Goal: Task Accomplishment & Management: Manage account settings

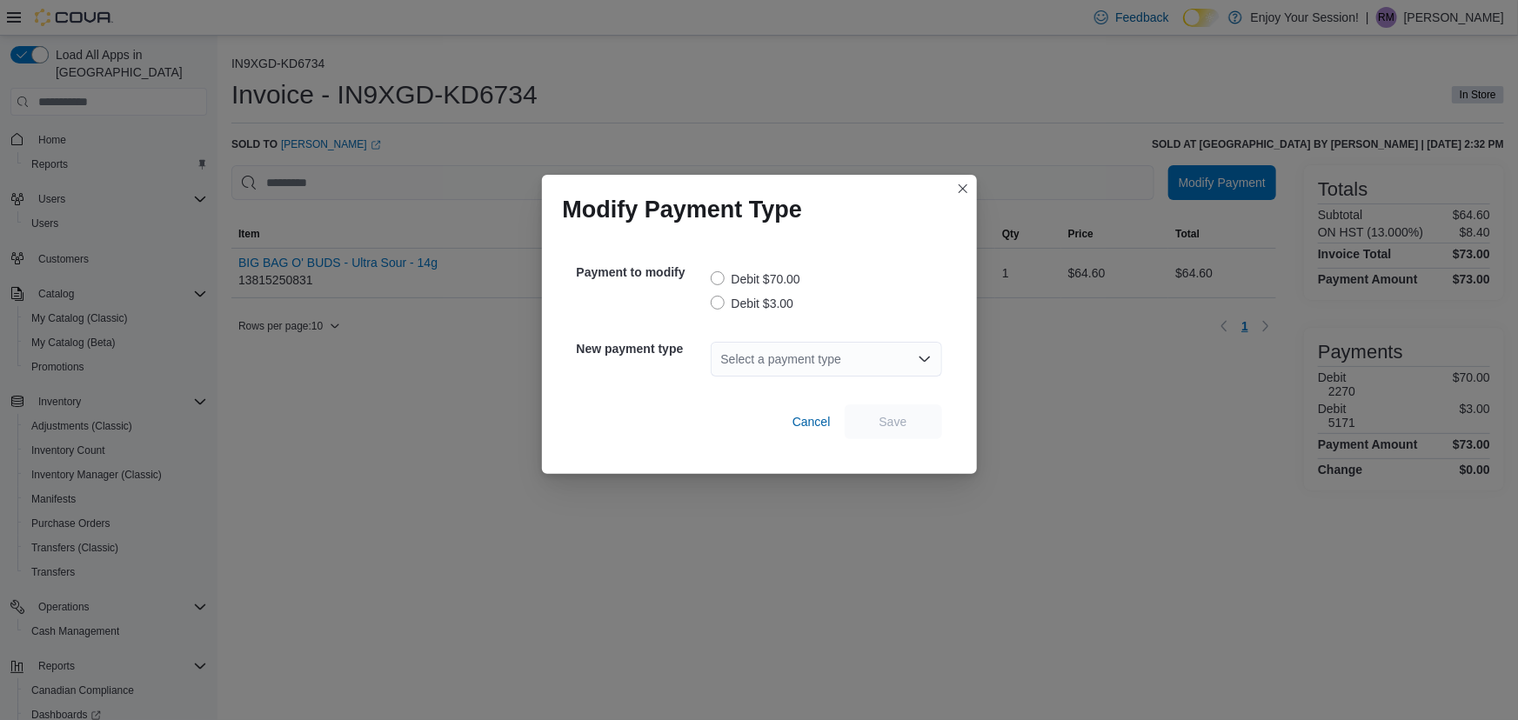
click at [722, 282] on label "Debit $70.00" at bounding box center [756, 279] width 90 height 21
click at [738, 347] on div "Select a payment type" at bounding box center [826, 359] width 231 height 35
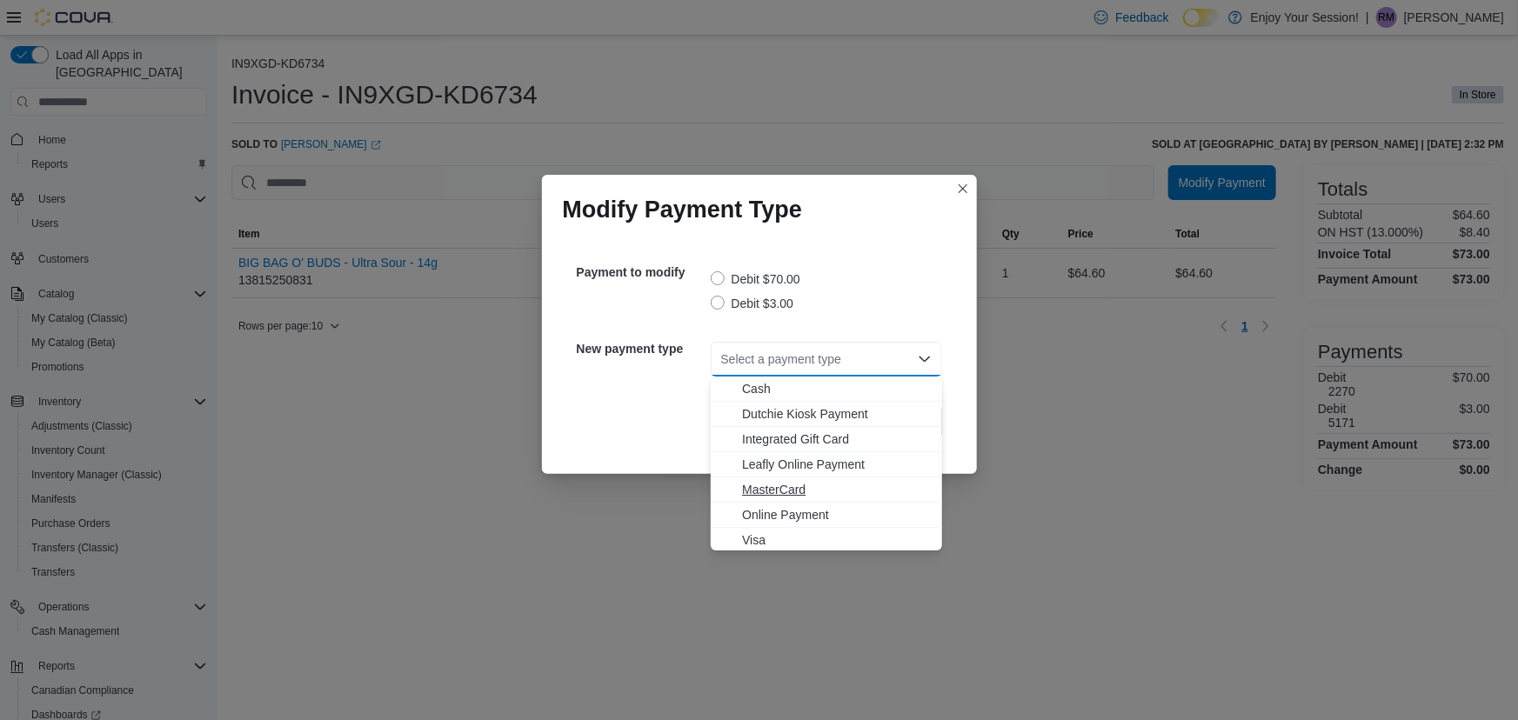
click at [768, 489] on span "MasterCard" at bounding box center [837, 489] width 190 height 17
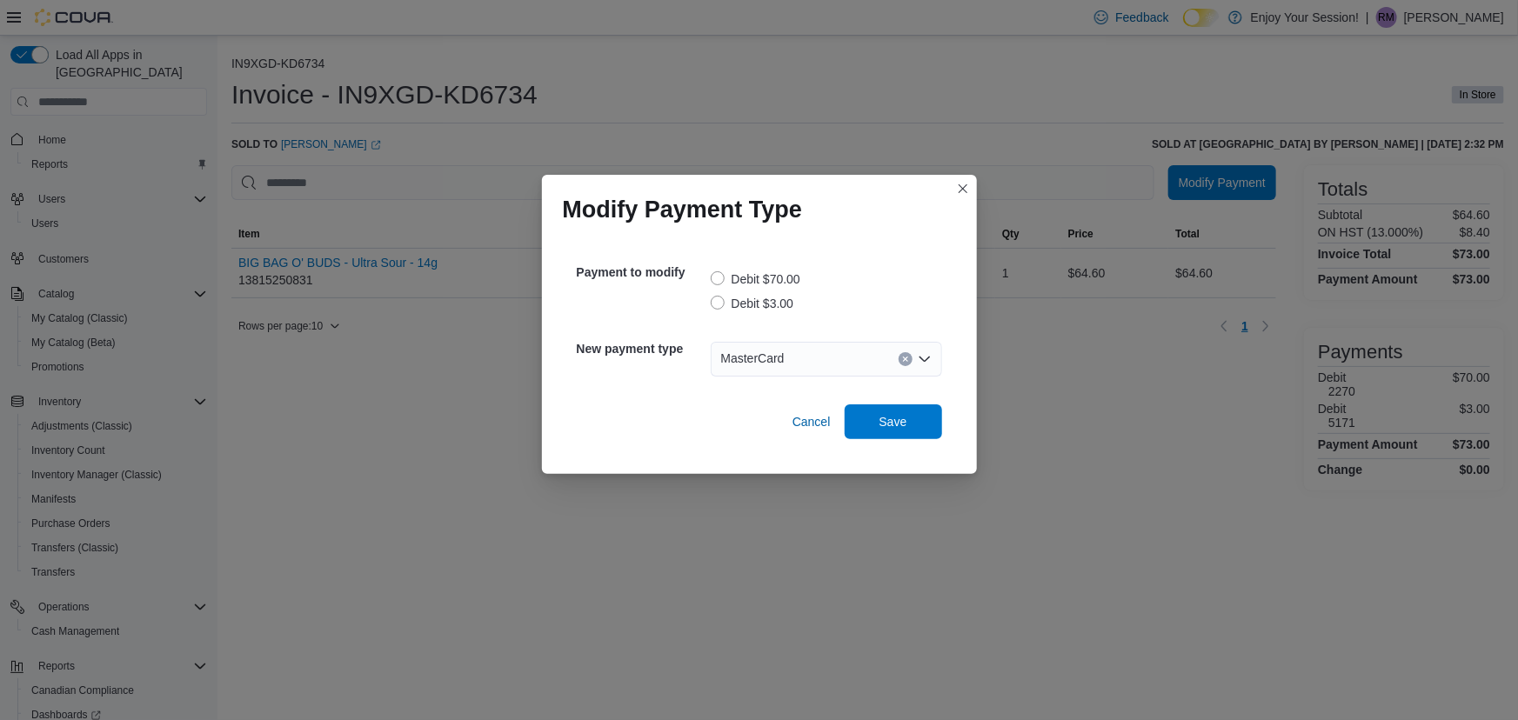
click at [886, 440] on div "Payment to modify Debit $70.00 Debit $3.00 New payment type MasterCard Combo bo…" at bounding box center [759, 345] width 393 height 216
click at [891, 427] on span "Save" at bounding box center [893, 420] width 28 height 17
